Goal: Find specific page/section: Find specific page/section

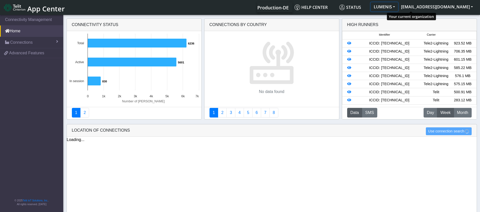
click at [398, 5] on button "LUMENIS" at bounding box center [383, 6] width 27 height 9
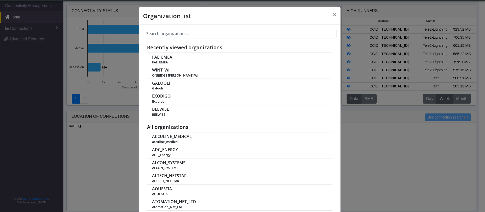
scroll to position [2, 0]
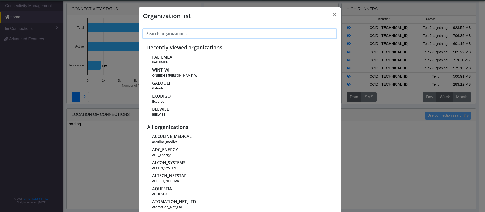
click at [189, 34] on input "text" at bounding box center [240, 34] width 194 height 10
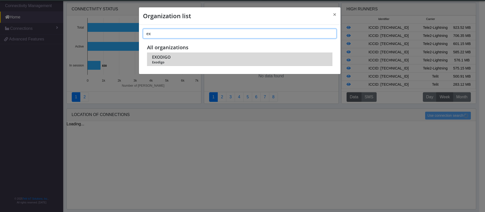
type input "ex"
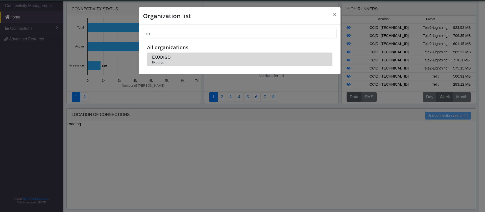
click at [157, 58] on span "EXODIGO" at bounding box center [161, 57] width 19 height 5
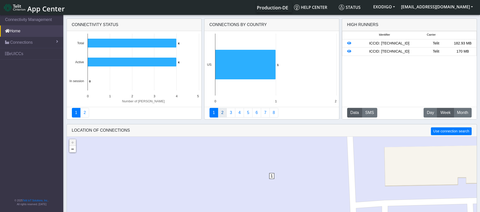
click at [220, 111] on link "2" at bounding box center [222, 113] width 9 height 10
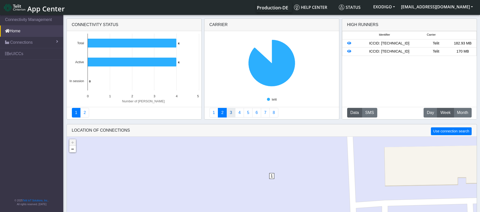
click at [232, 116] on link "3" at bounding box center [230, 113] width 9 height 10
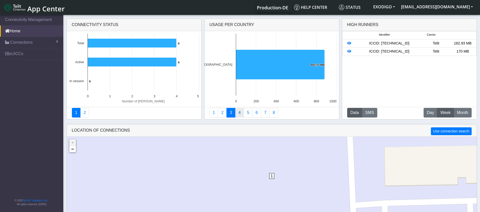
click at [240, 114] on link "4" at bounding box center [239, 113] width 9 height 10
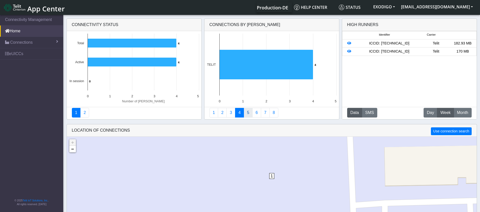
click at [246, 114] on link "5" at bounding box center [247, 113] width 9 height 10
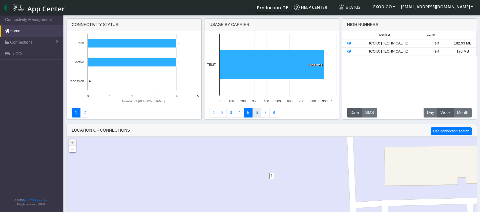
click at [253, 113] on link "6" at bounding box center [256, 113] width 9 height 10
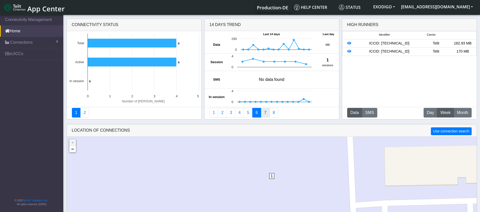
click at [263, 112] on link "7" at bounding box center [265, 113] width 9 height 10
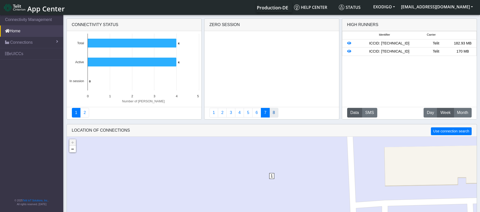
click at [269, 112] on ul "1 2 3 4 5 6 7 8" at bounding box center [271, 113] width 124 height 10
click at [271, 112] on link "8" at bounding box center [273, 113] width 9 height 10
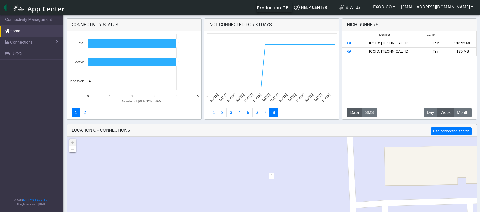
scroll to position [2, 0]
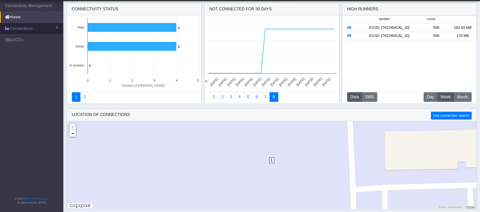
click at [26, 32] on link "Connections" at bounding box center [31, 28] width 63 height 11
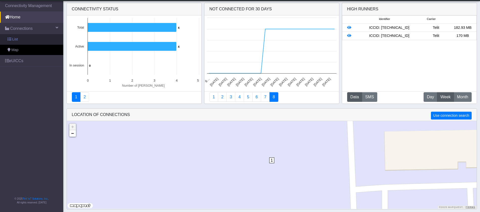
click at [19, 41] on link "List" at bounding box center [31, 39] width 63 height 11
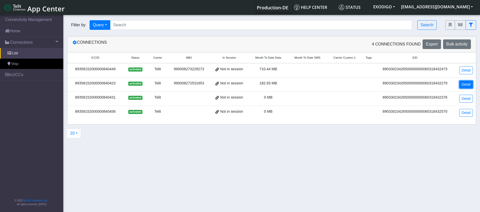
click at [467, 84] on link "Detail" at bounding box center [466, 85] width 14 height 8
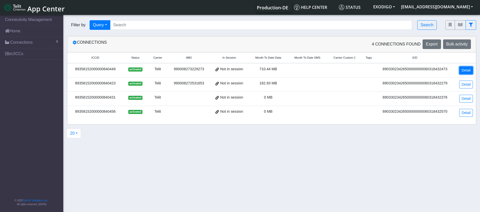
click at [465, 70] on link "Detail" at bounding box center [466, 70] width 14 height 8
